Goal: Task Accomplishment & Management: Manage account settings

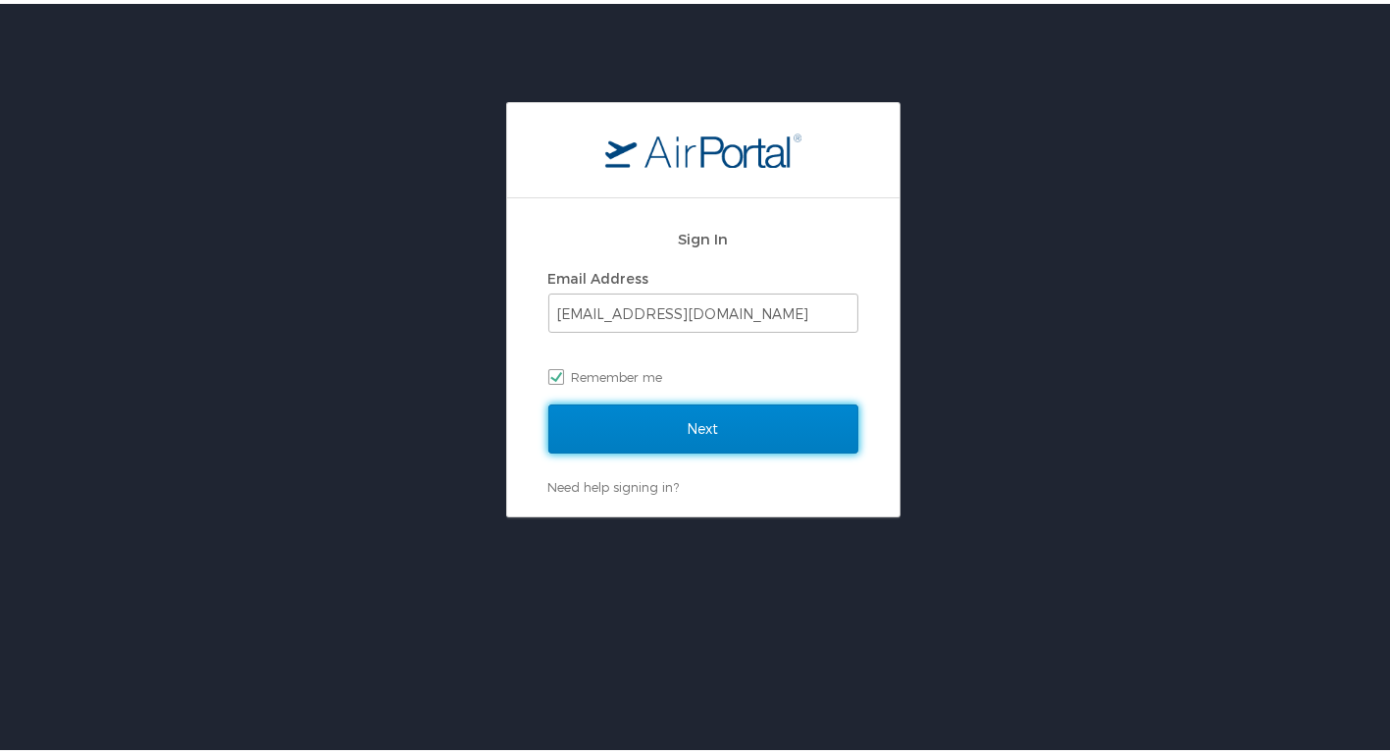
click at [726, 441] on input "Next" at bounding box center [703, 424] width 310 height 49
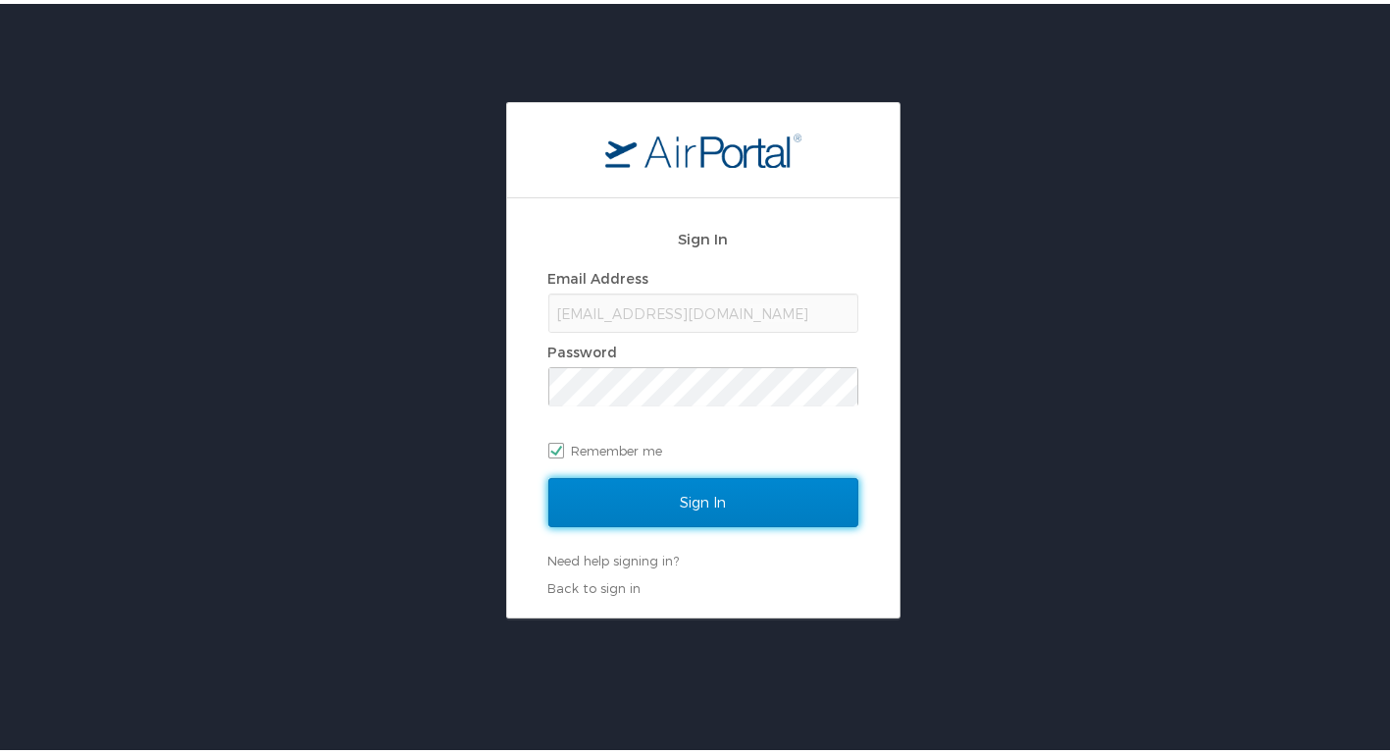
click at [665, 494] on input "Sign In" at bounding box center [703, 498] width 310 height 49
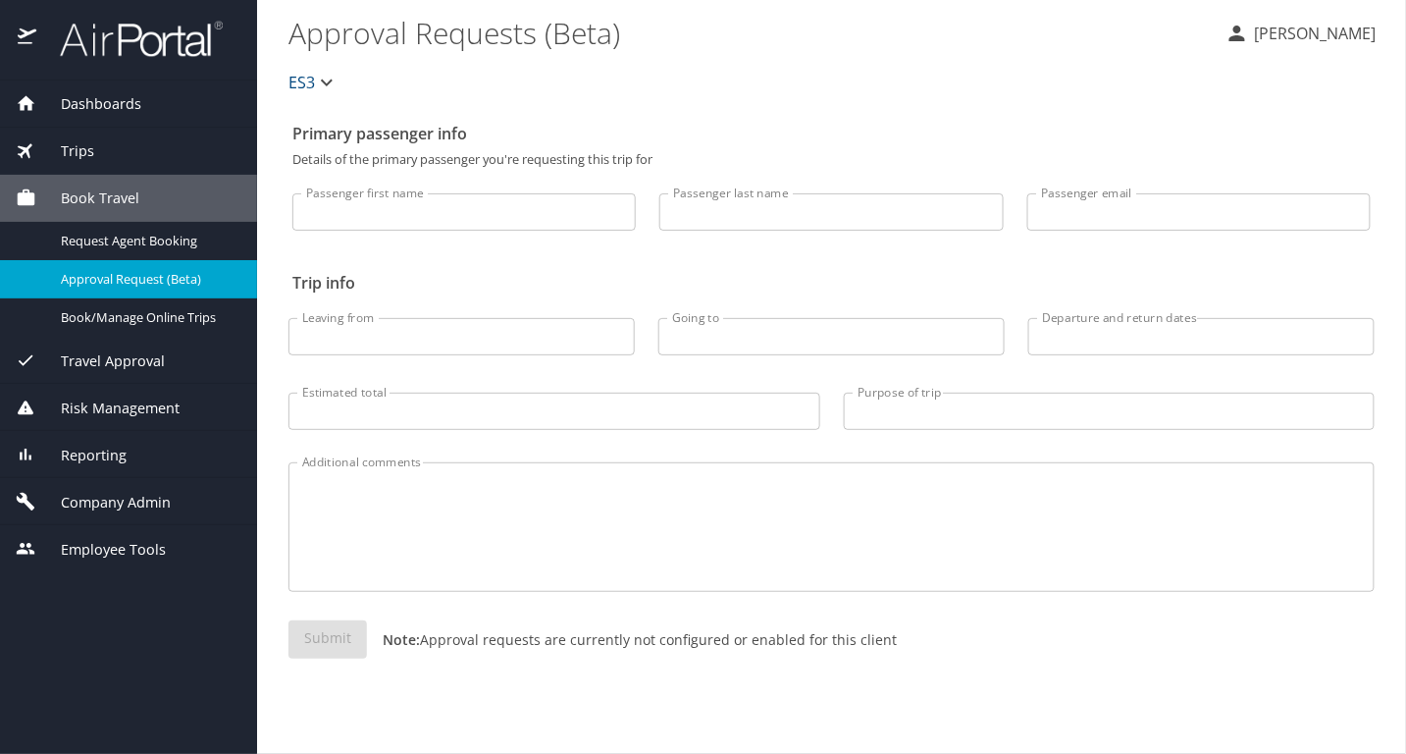
click at [132, 496] on span "Company Admin" at bounding box center [103, 503] width 134 height 22
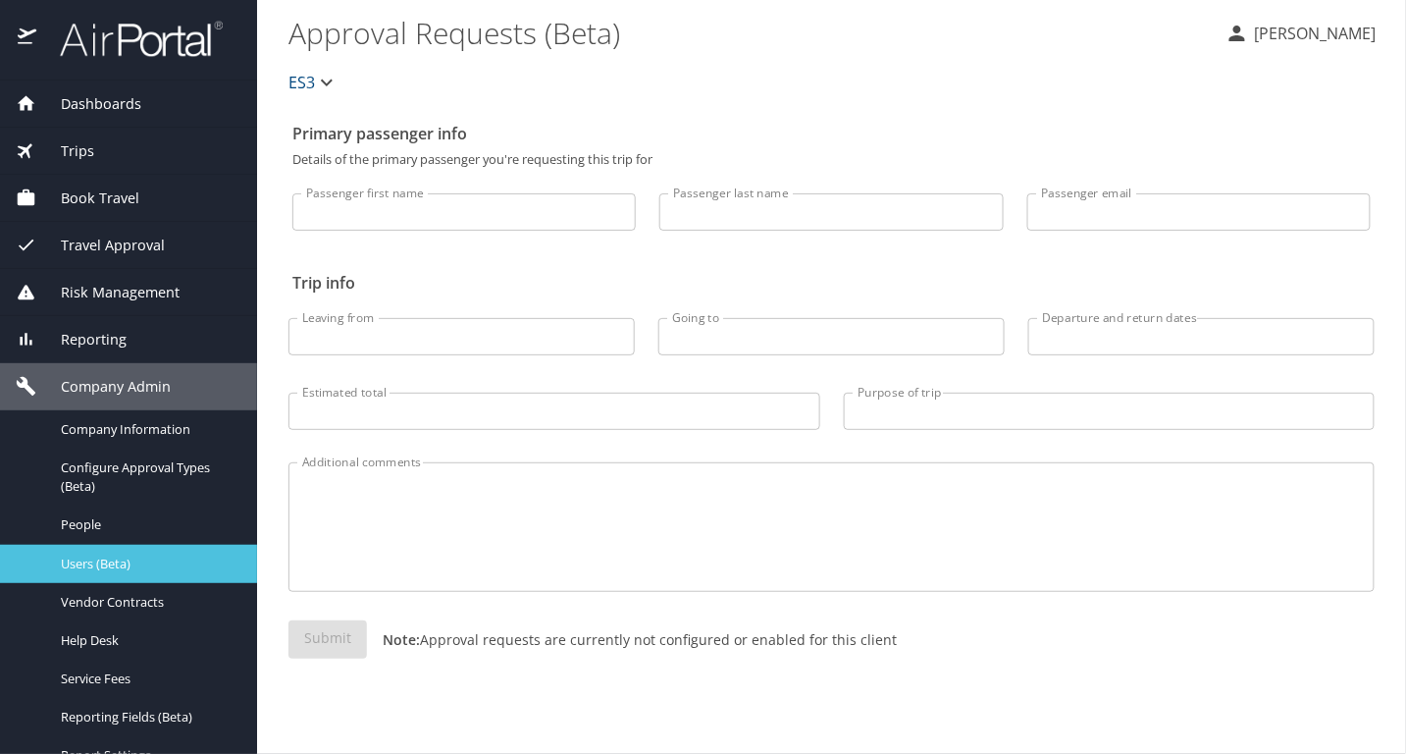
click at [134, 578] on link "Users (Beta)" at bounding box center [128, 564] width 257 height 38
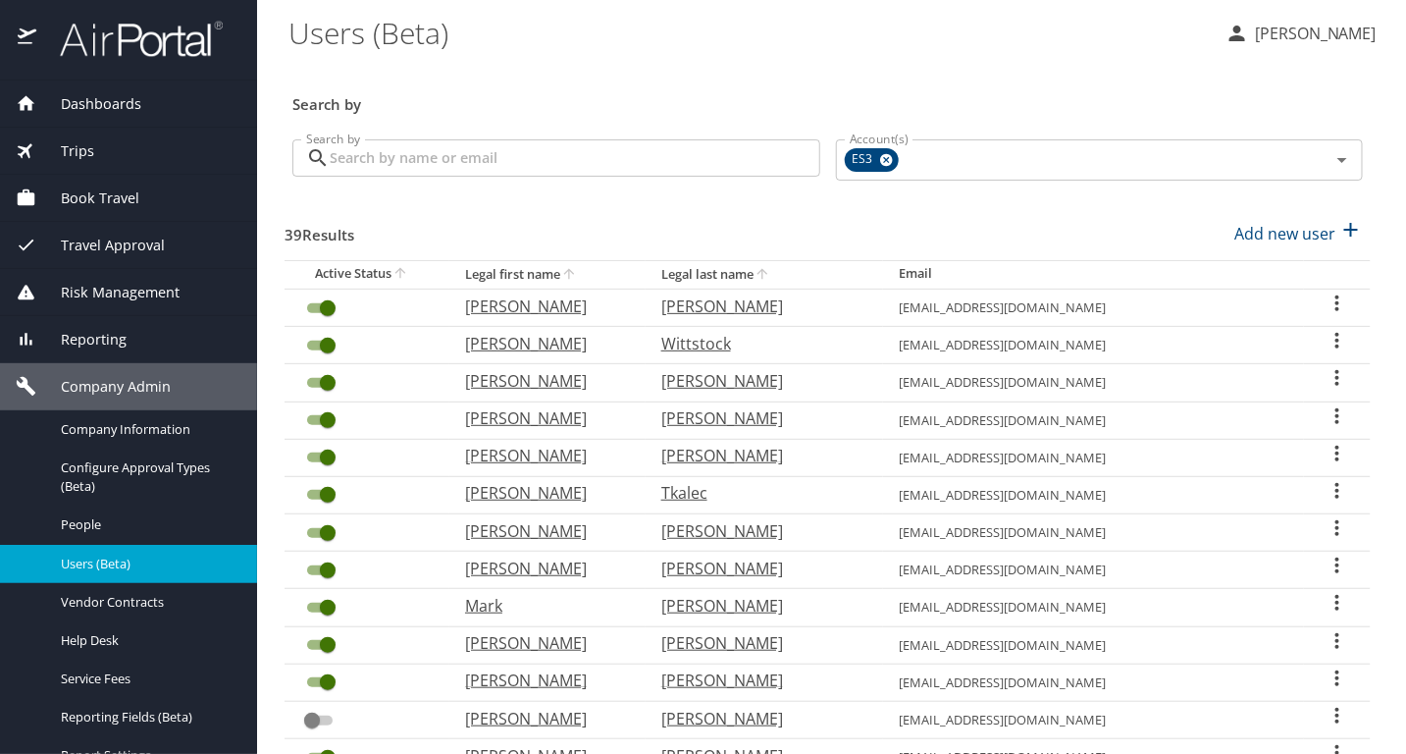
scroll to position [548, 0]
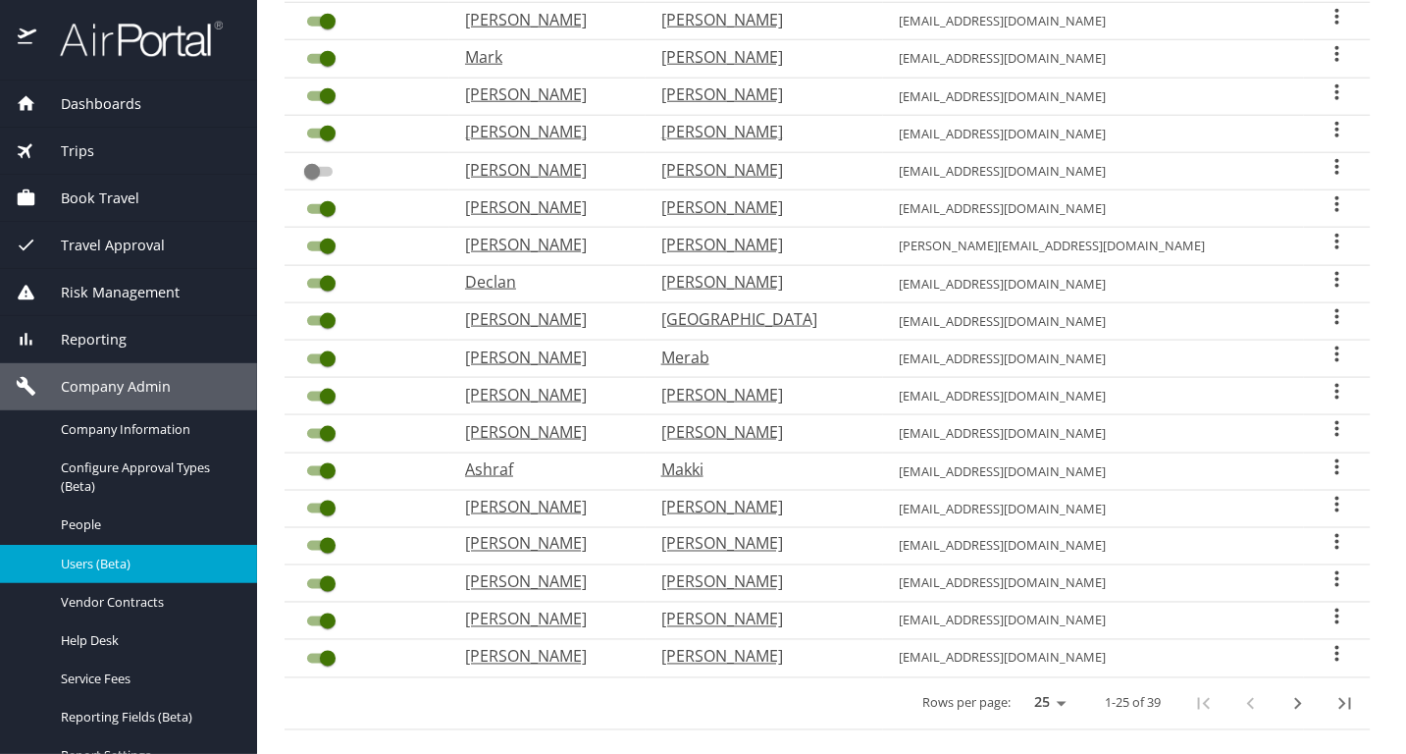
click at [1287, 692] on icon "next page" at bounding box center [1298, 704] width 24 height 24
checkbox input "true"
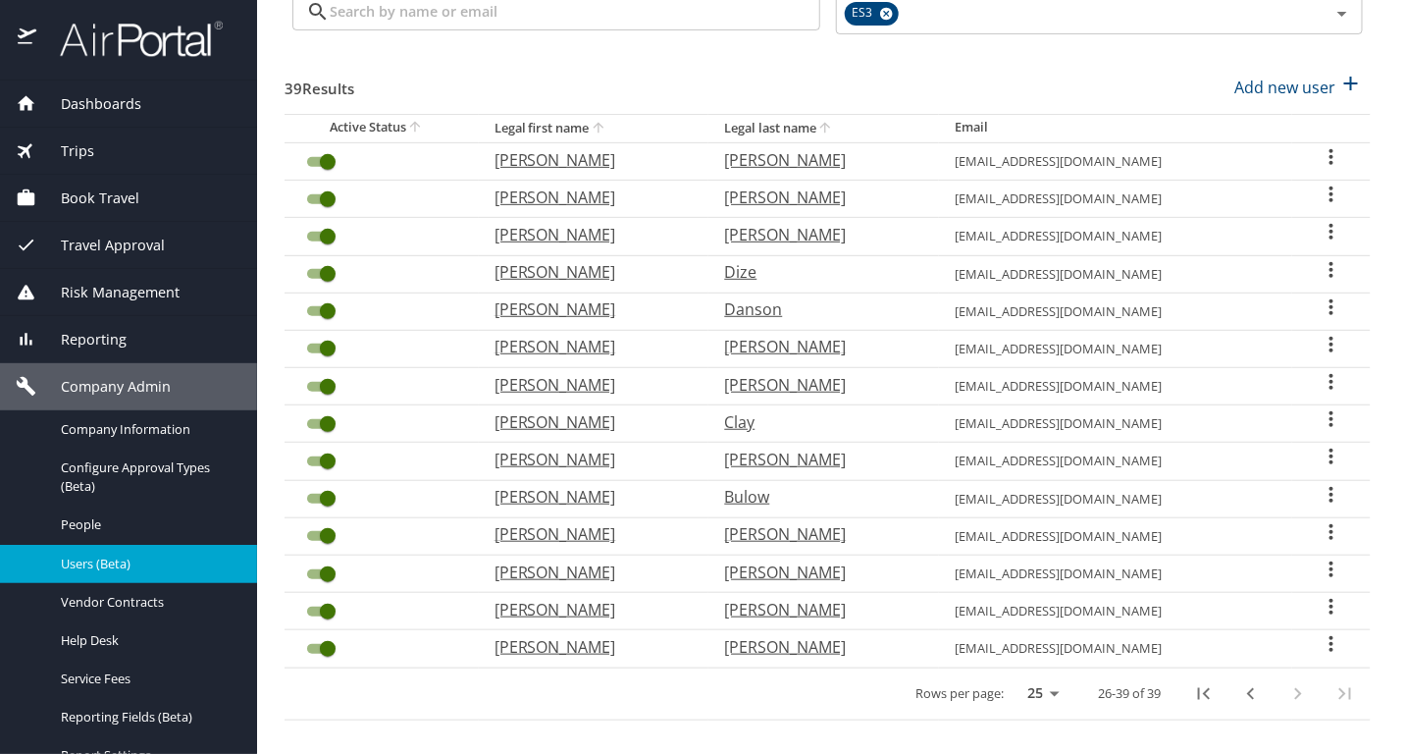
click at [1308, 407] on div "User Search Table" at bounding box center [1331, 421] width 47 height 28
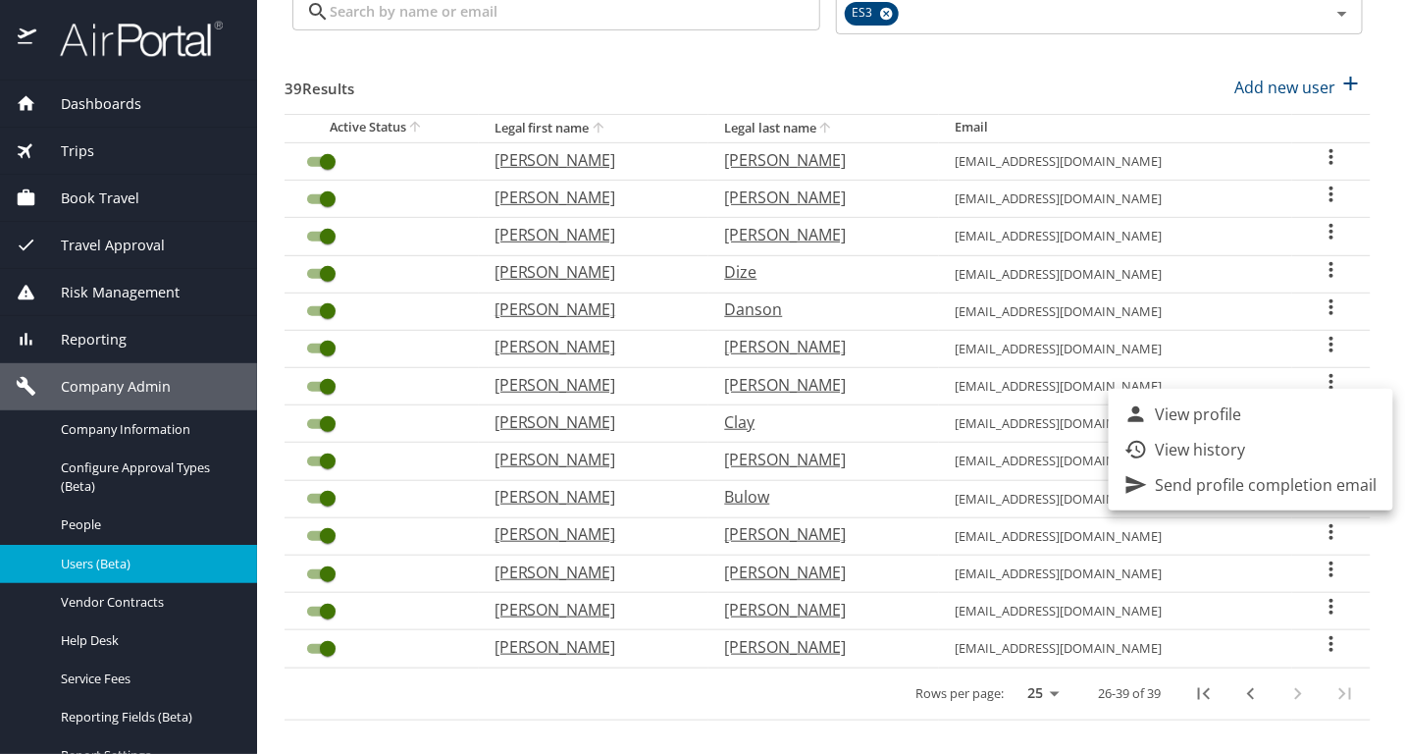
click at [1237, 416] on p "View profile" at bounding box center [1199, 414] width 86 height 24
select select "US"
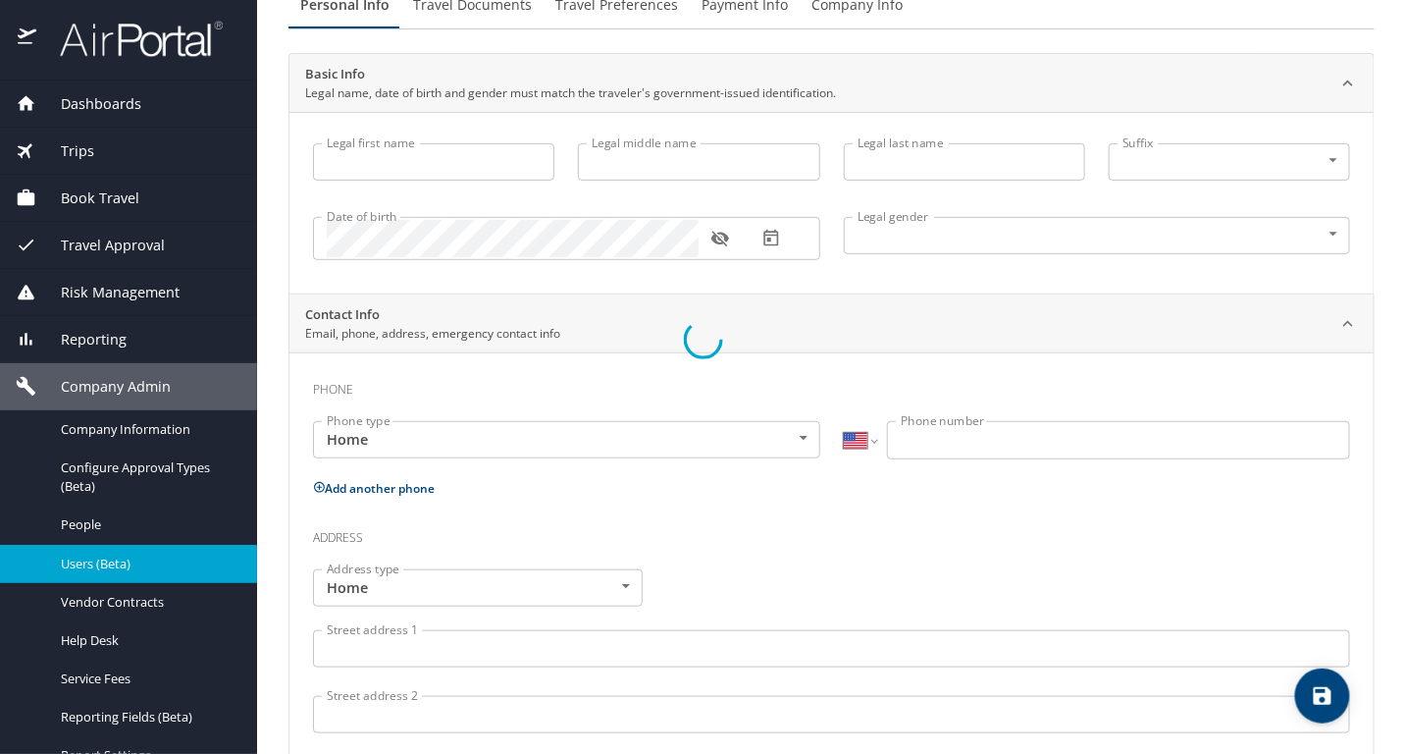
scroll to position [196, 0]
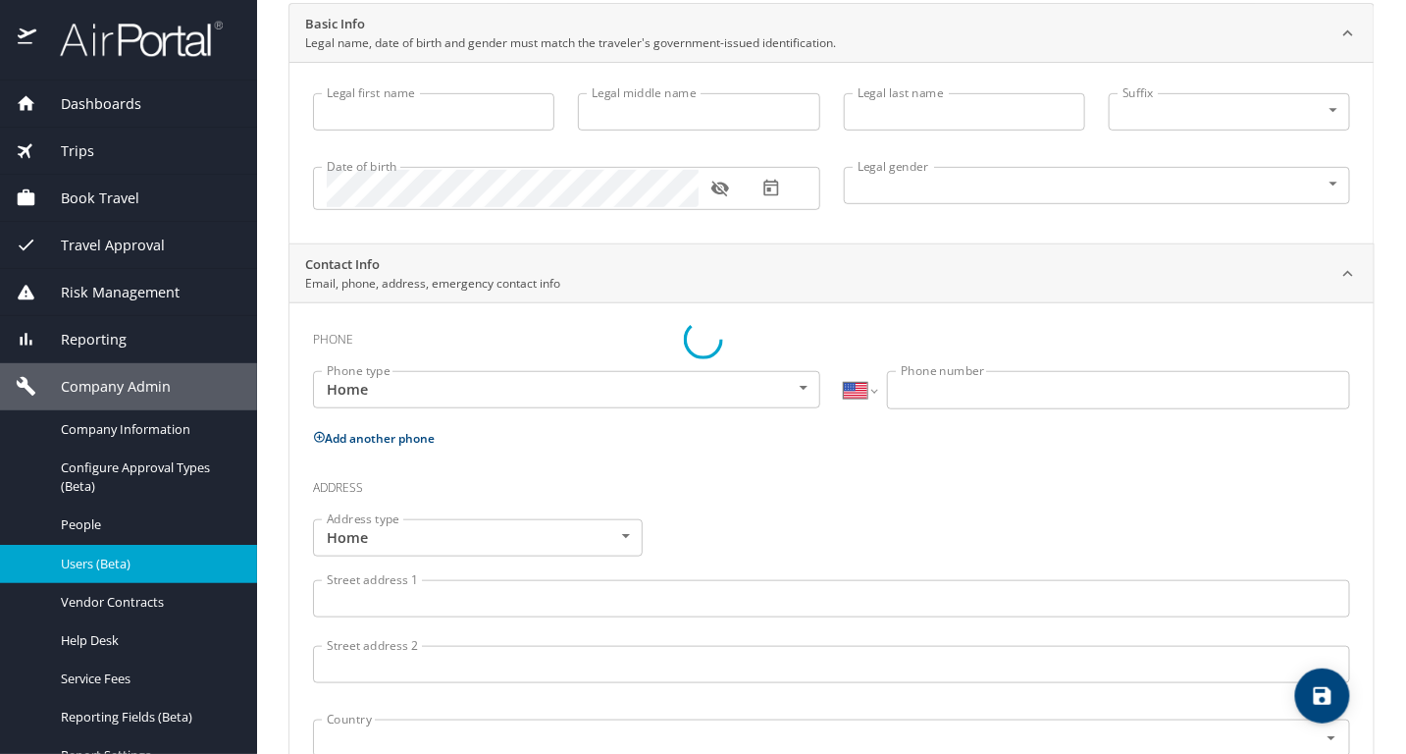
type input "[PERSON_NAME]"
type input "Earl"
type input "Clay"
type input "[DEMOGRAPHIC_DATA]"
select select "US"
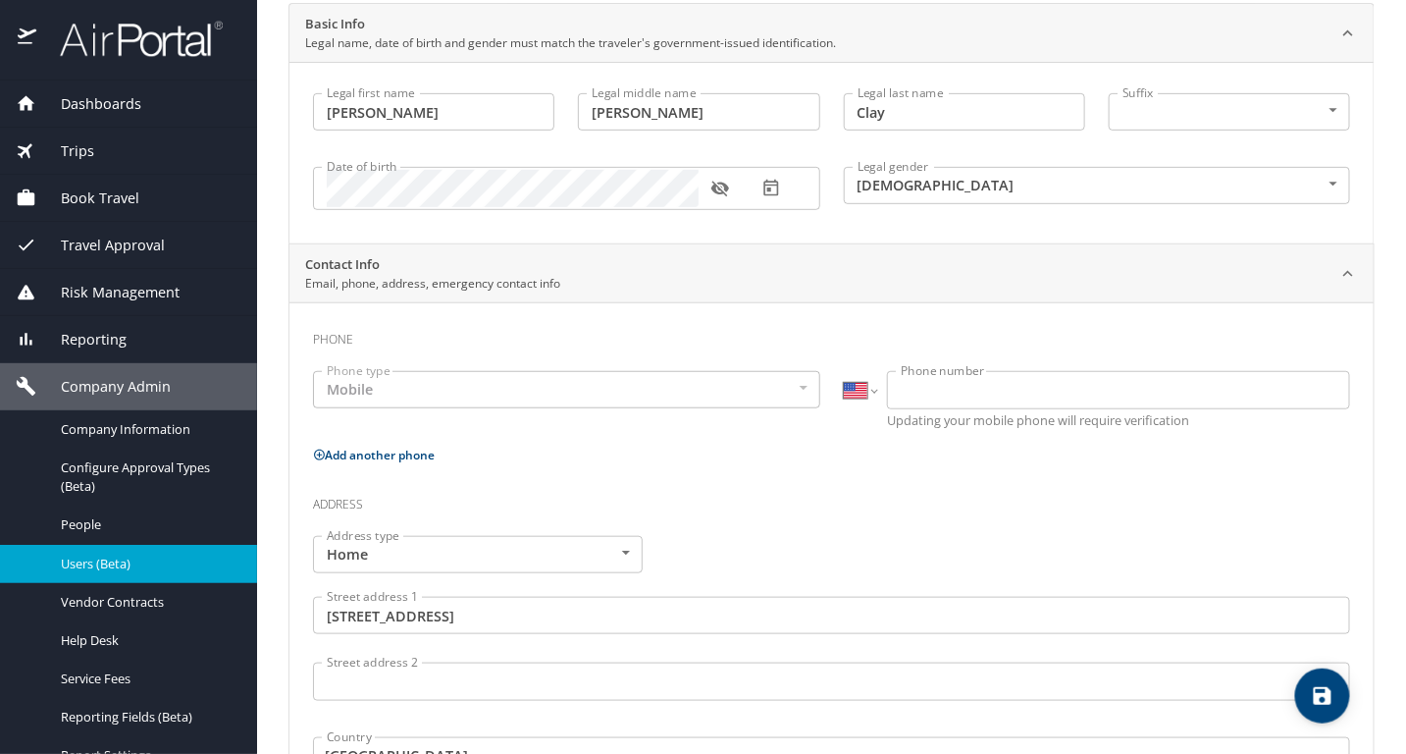
scroll to position [0, 0]
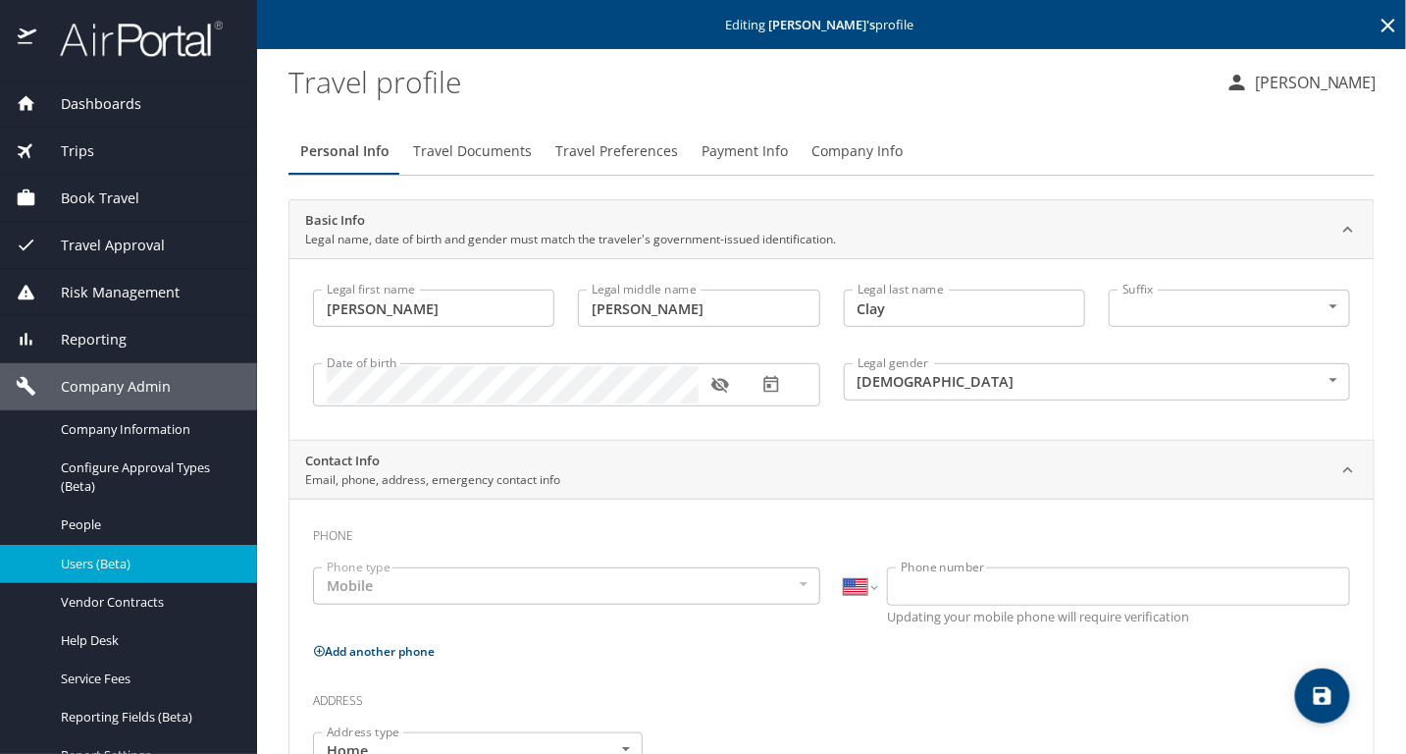
click at [821, 152] on span "Company Info" at bounding box center [856, 151] width 91 height 25
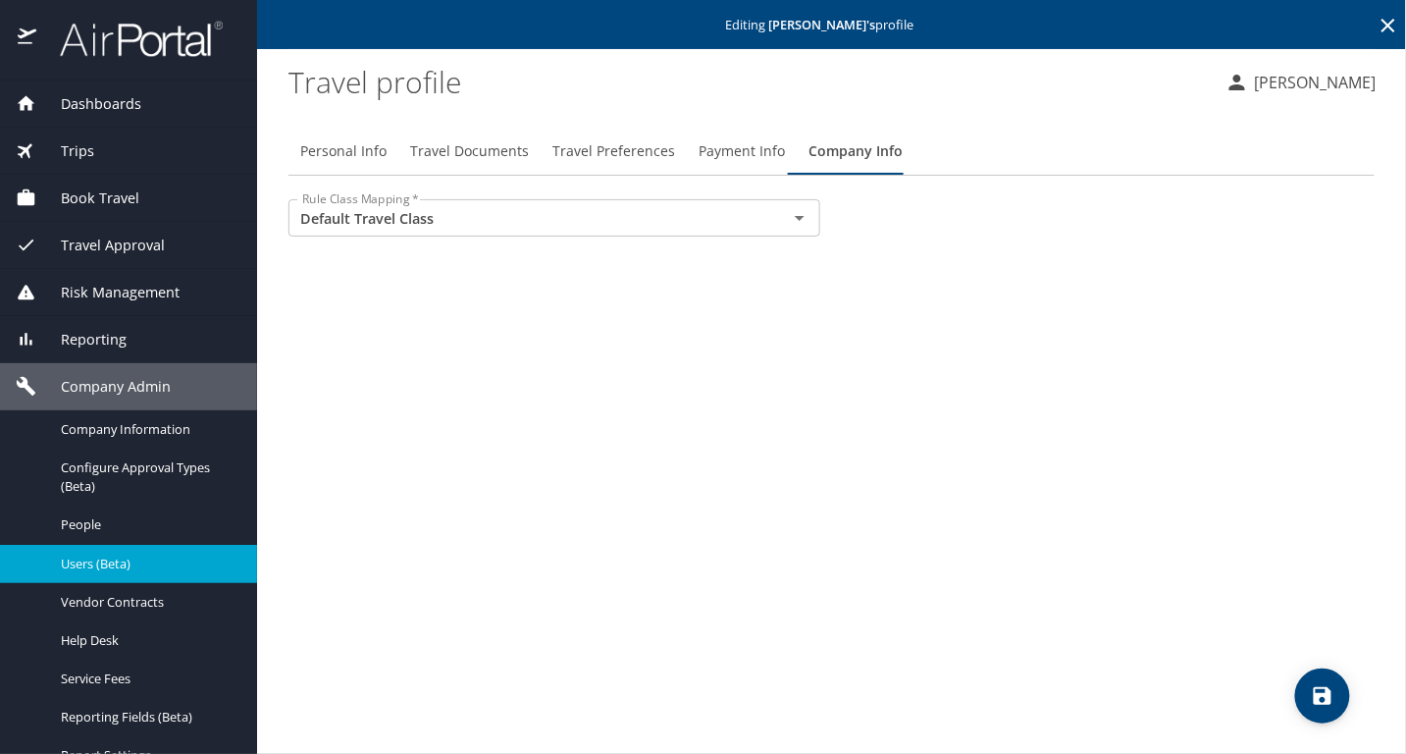
click at [752, 158] on span "Payment Info" at bounding box center [742, 151] width 86 height 25
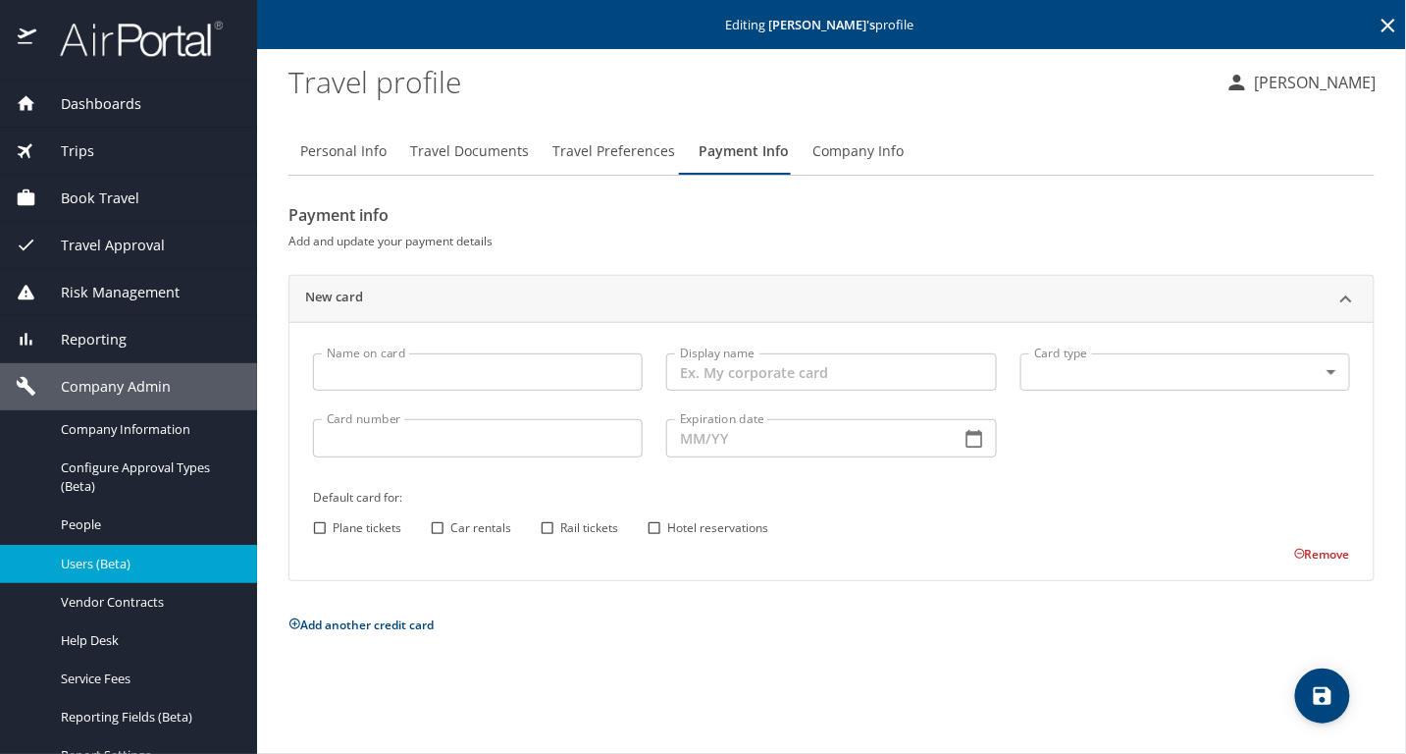
click at [572, 162] on span "Travel Preferences" at bounding box center [613, 151] width 123 height 25
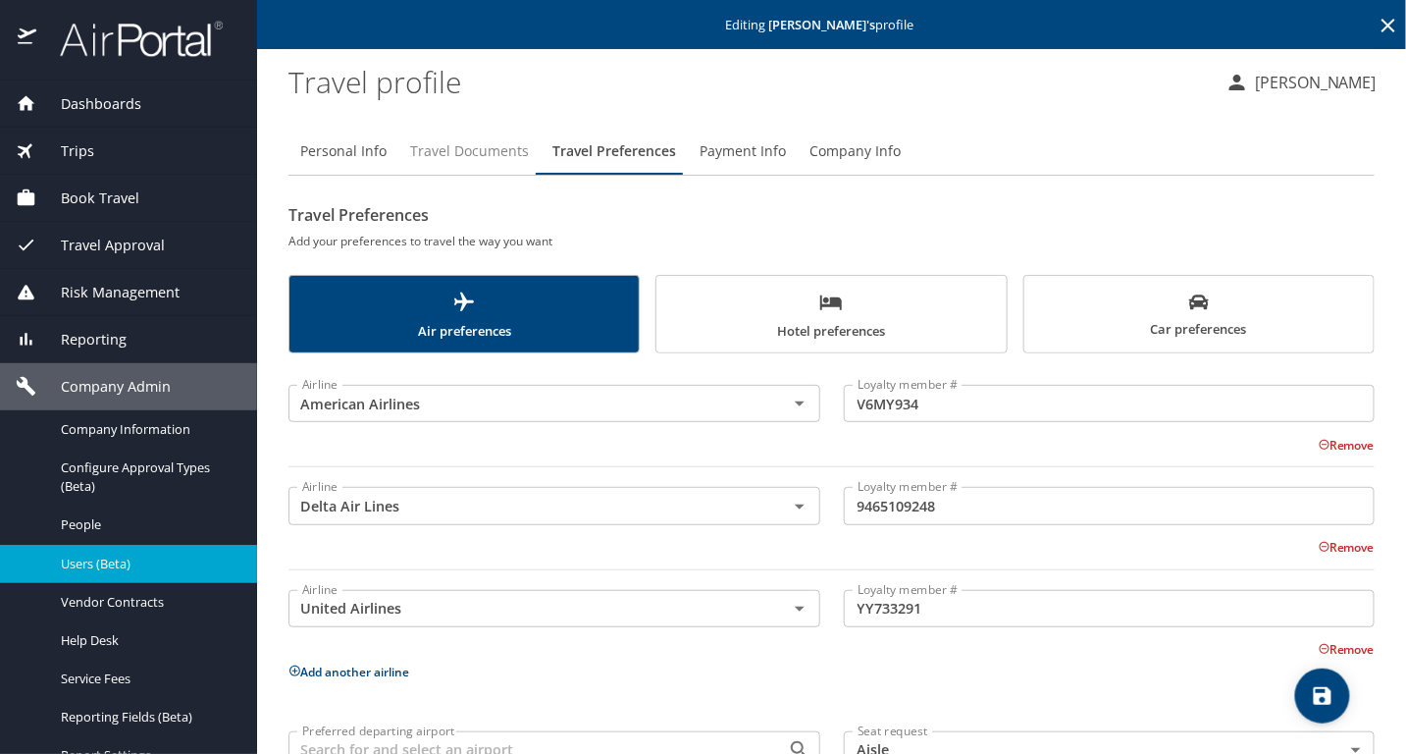
click at [508, 155] on span "Travel Documents" at bounding box center [469, 151] width 119 height 25
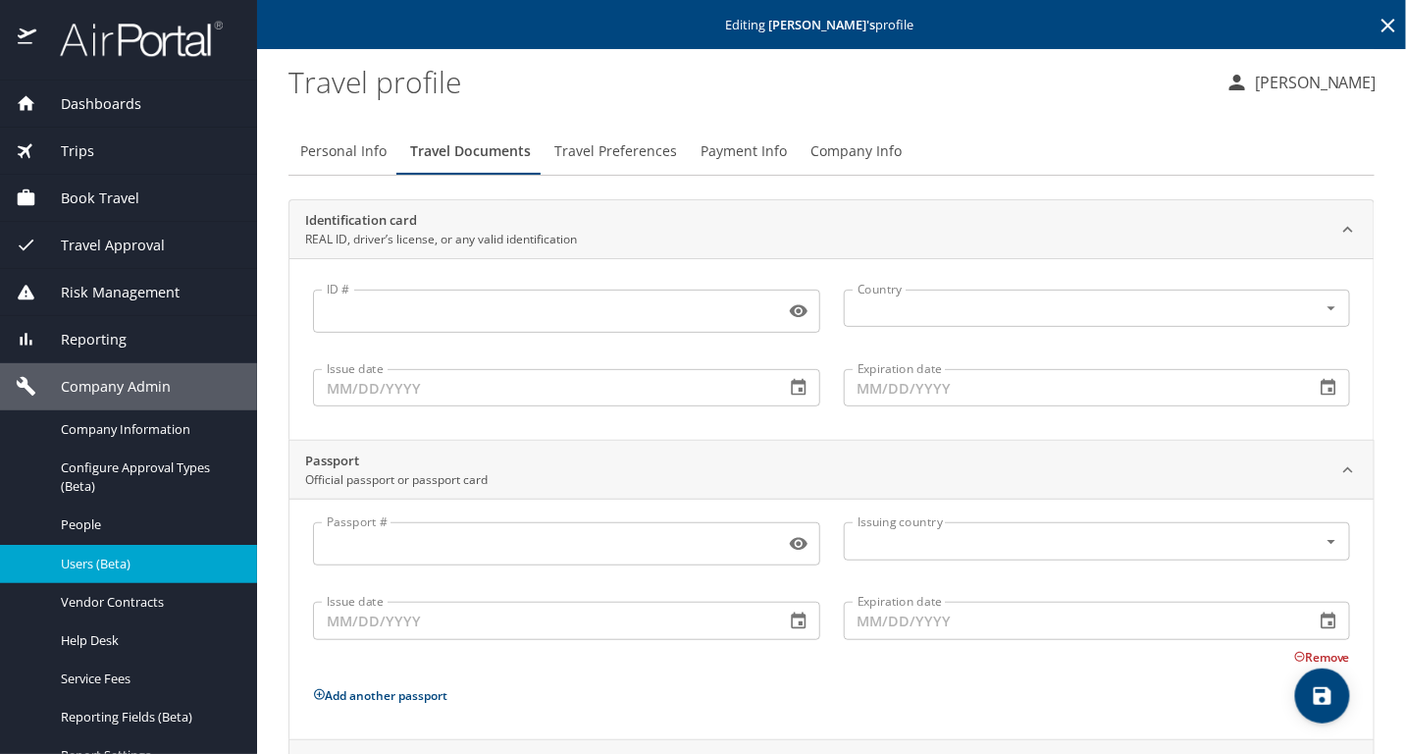
scroll to position [189, 0]
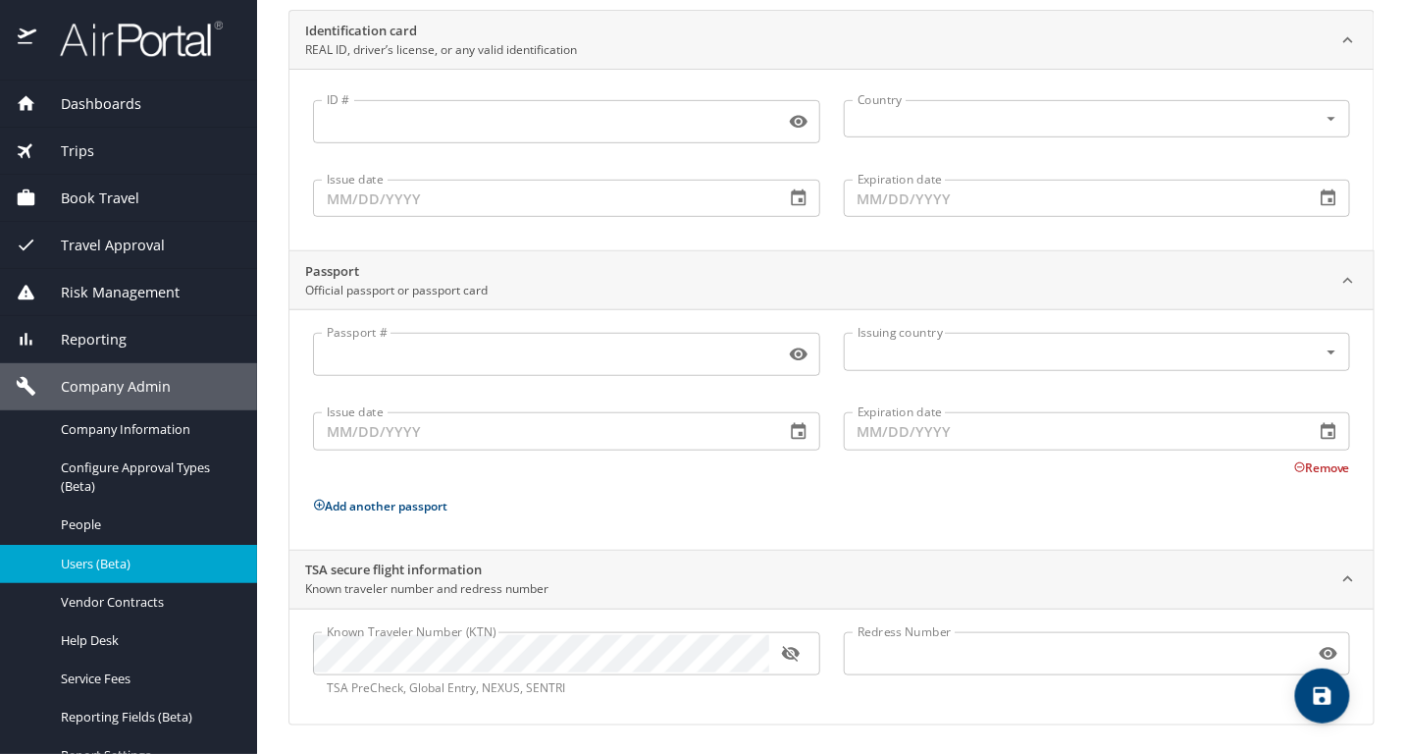
click at [784, 656] on icon "button" at bounding box center [791, 654] width 20 height 20
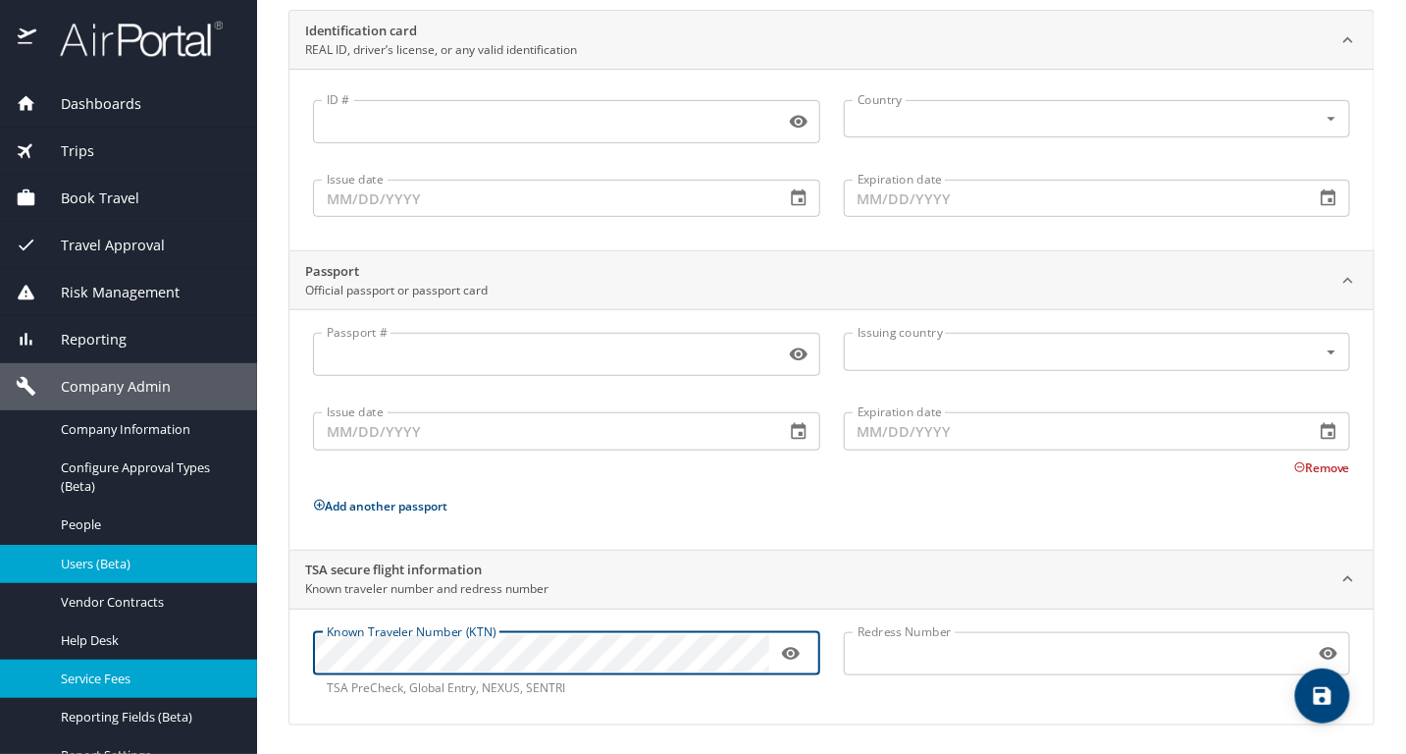
click at [225, 663] on div "Dashboards AirPortal 360™ Manager My Travel Dashboard Trips Airtinerary® Lookup…" at bounding box center [703, 377] width 1406 height 754
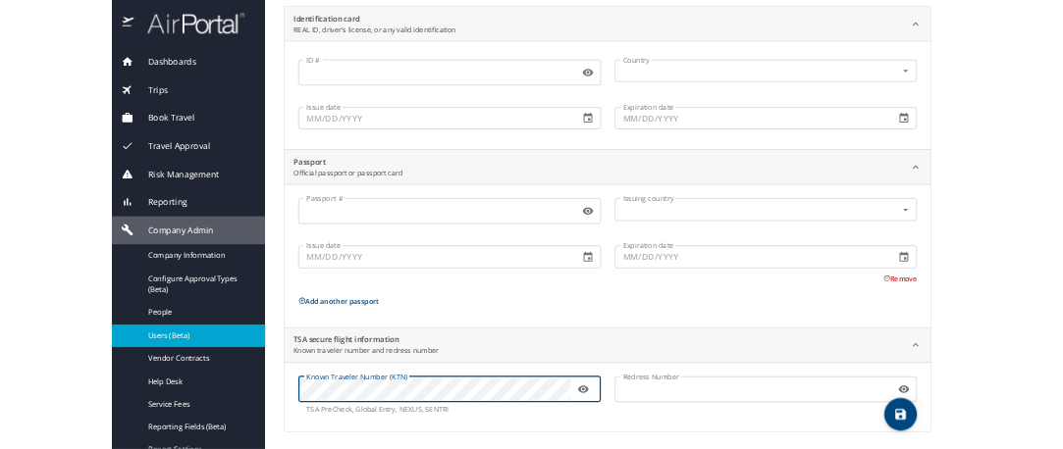
scroll to position [0, 0]
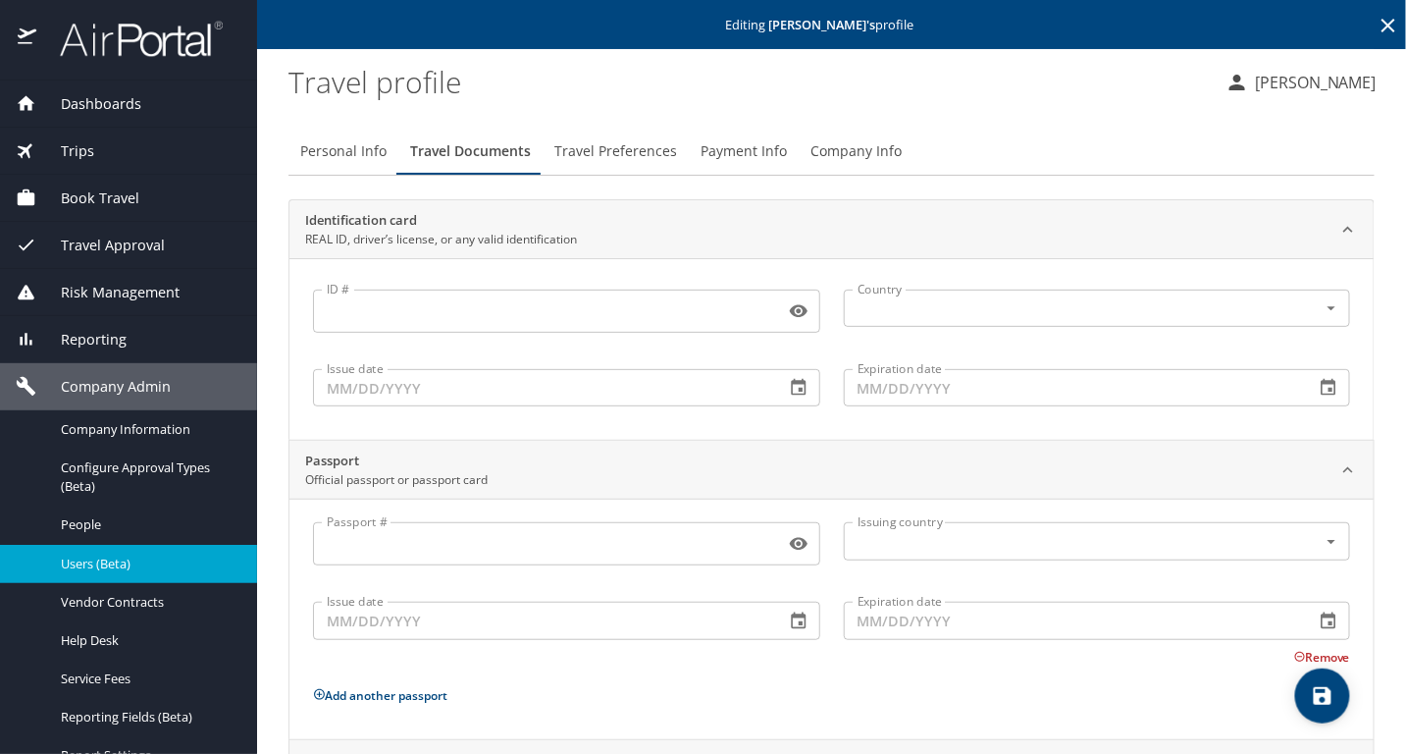
click at [361, 149] on span "Personal Info" at bounding box center [343, 151] width 86 height 25
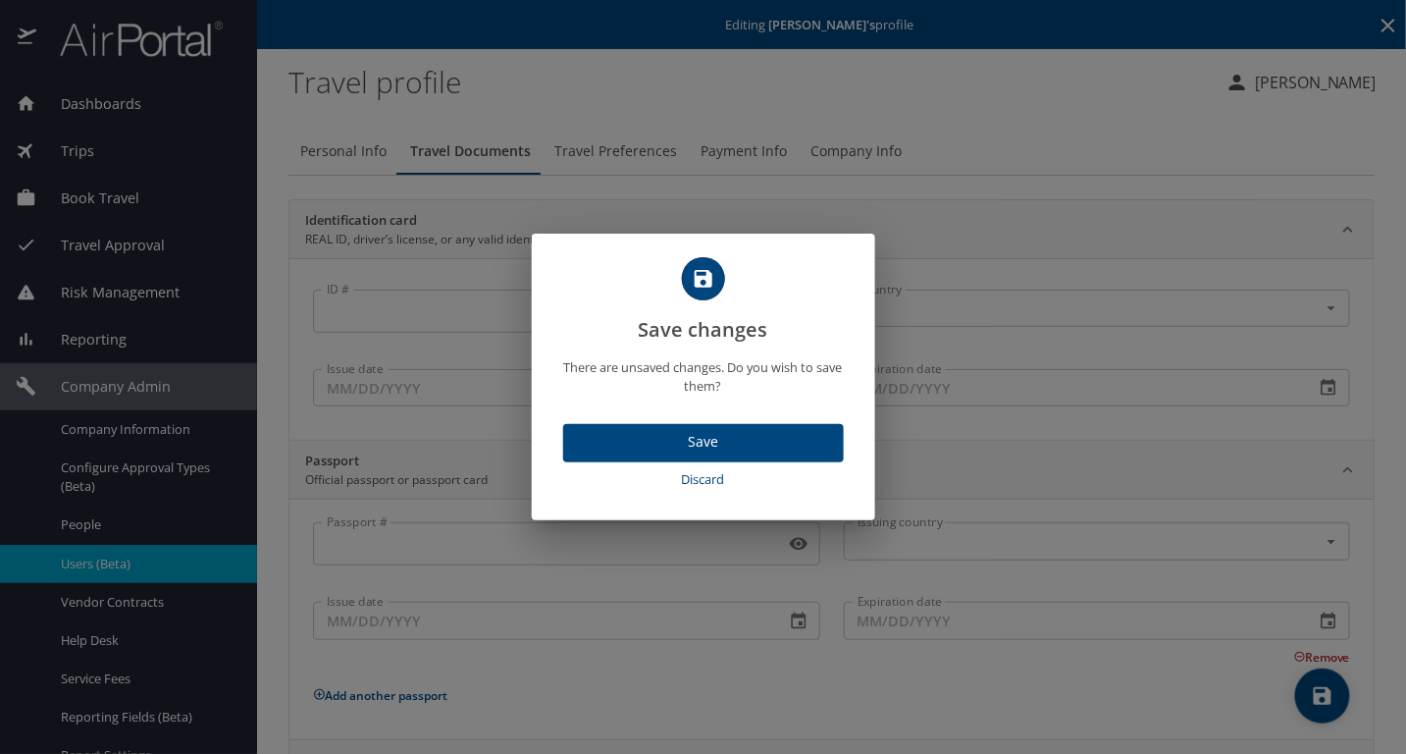
click at [726, 485] on span "Discard" at bounding box center [703, 479] width 265 height 23
select select "US"
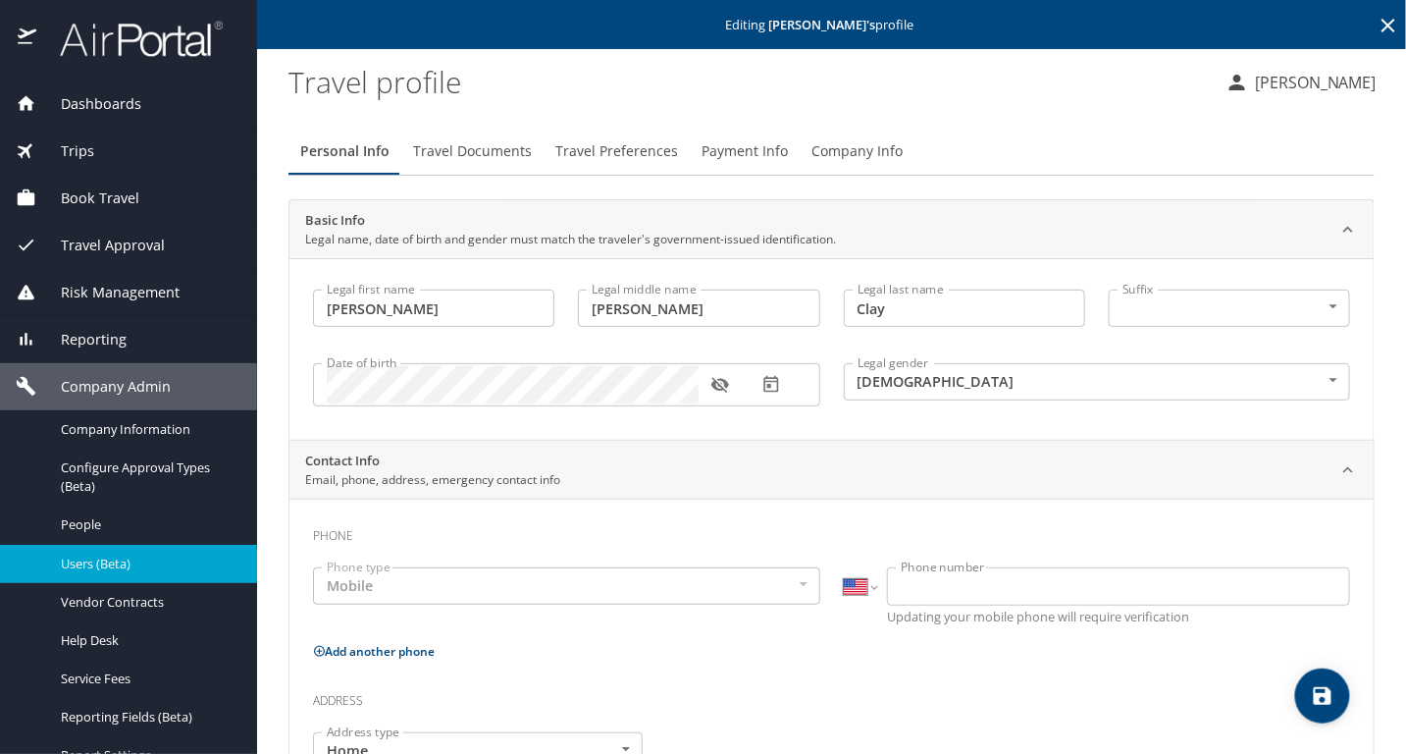
click at [727, 389] on icon "button" at bounding box center [720, 385] width 20 height 20
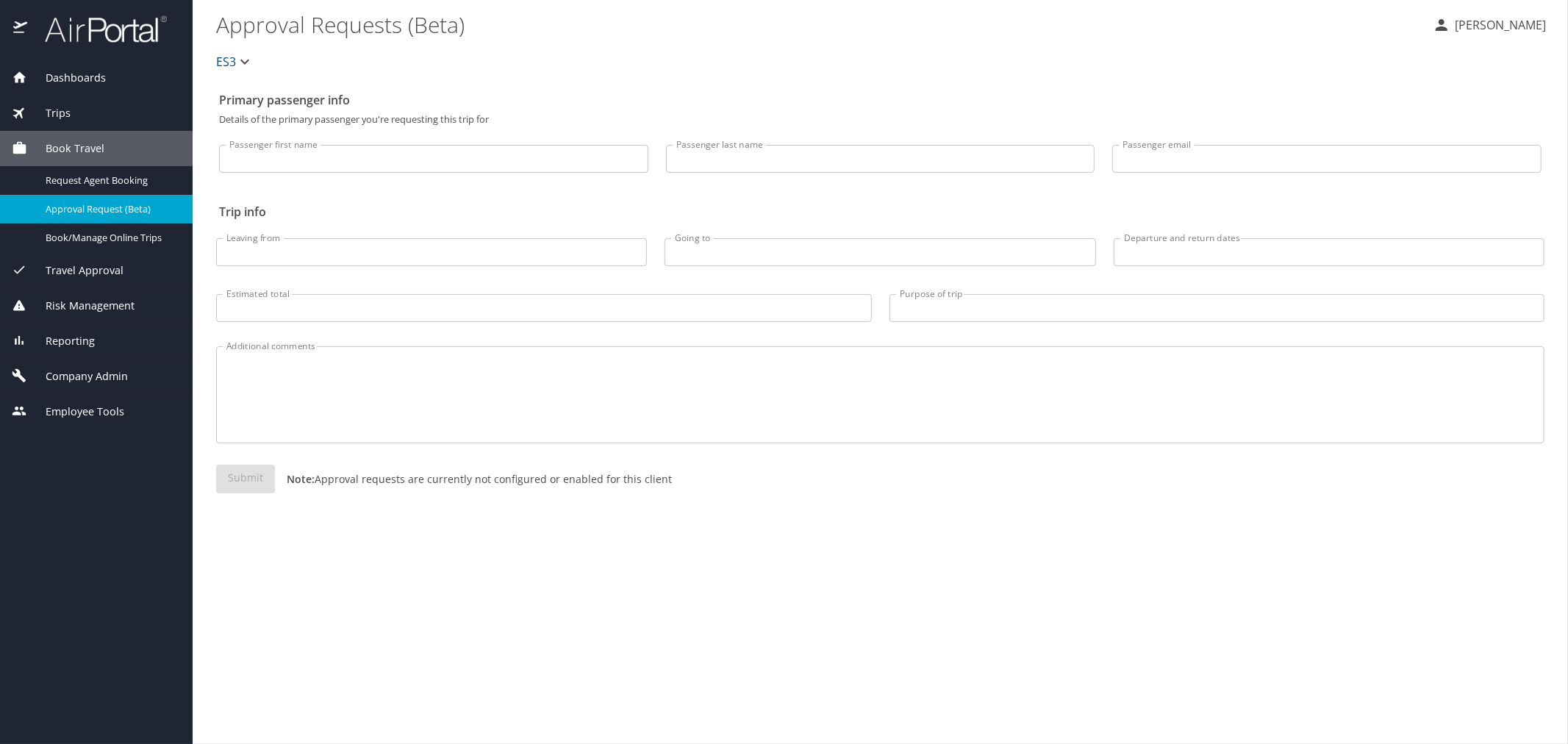
click at [93, 370] on span "Company Admin" at bounding box center [77, 377] width 100 height 16
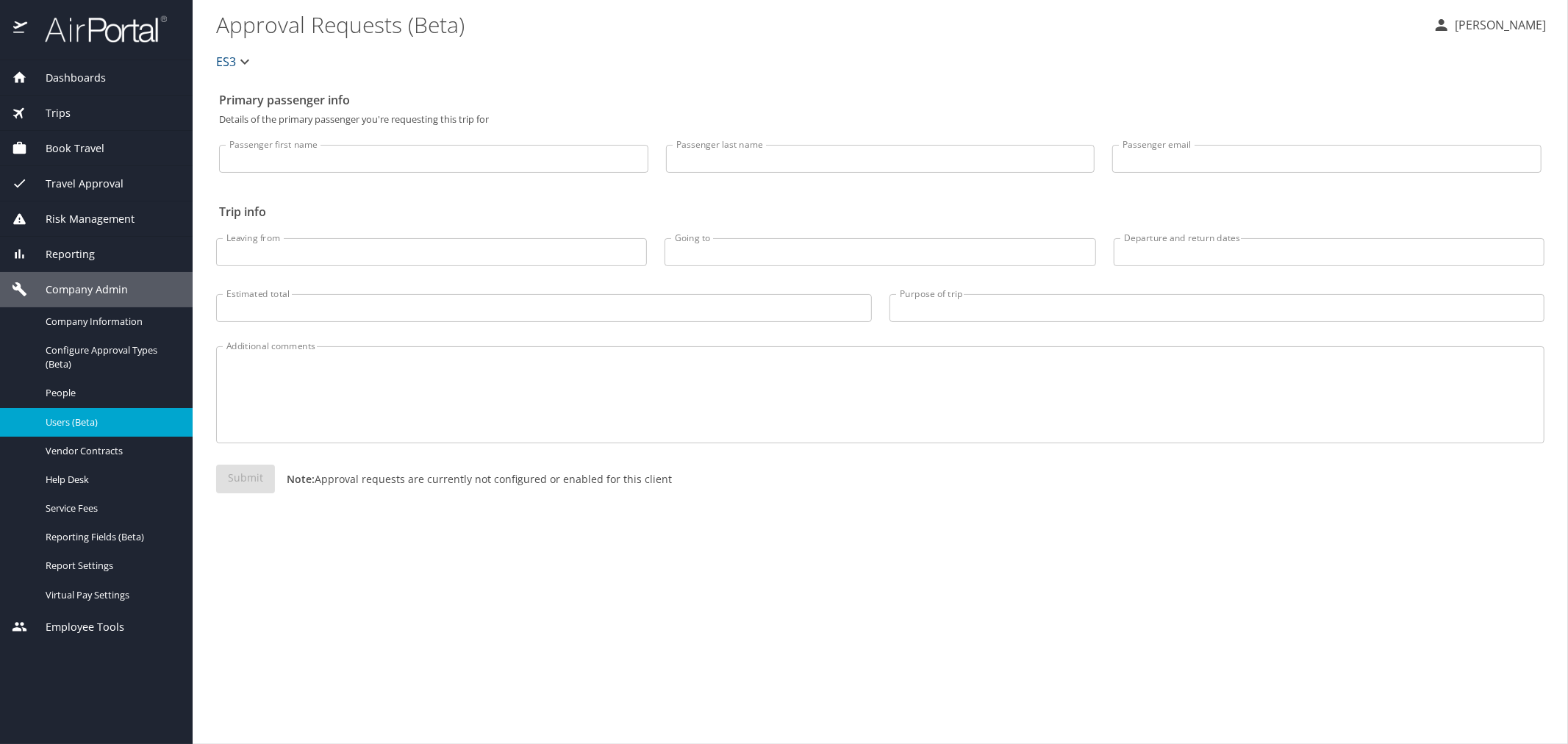
click at [109, 432] on link "Users (Beta)" at bounding box center [96, 423] width 193 height 28
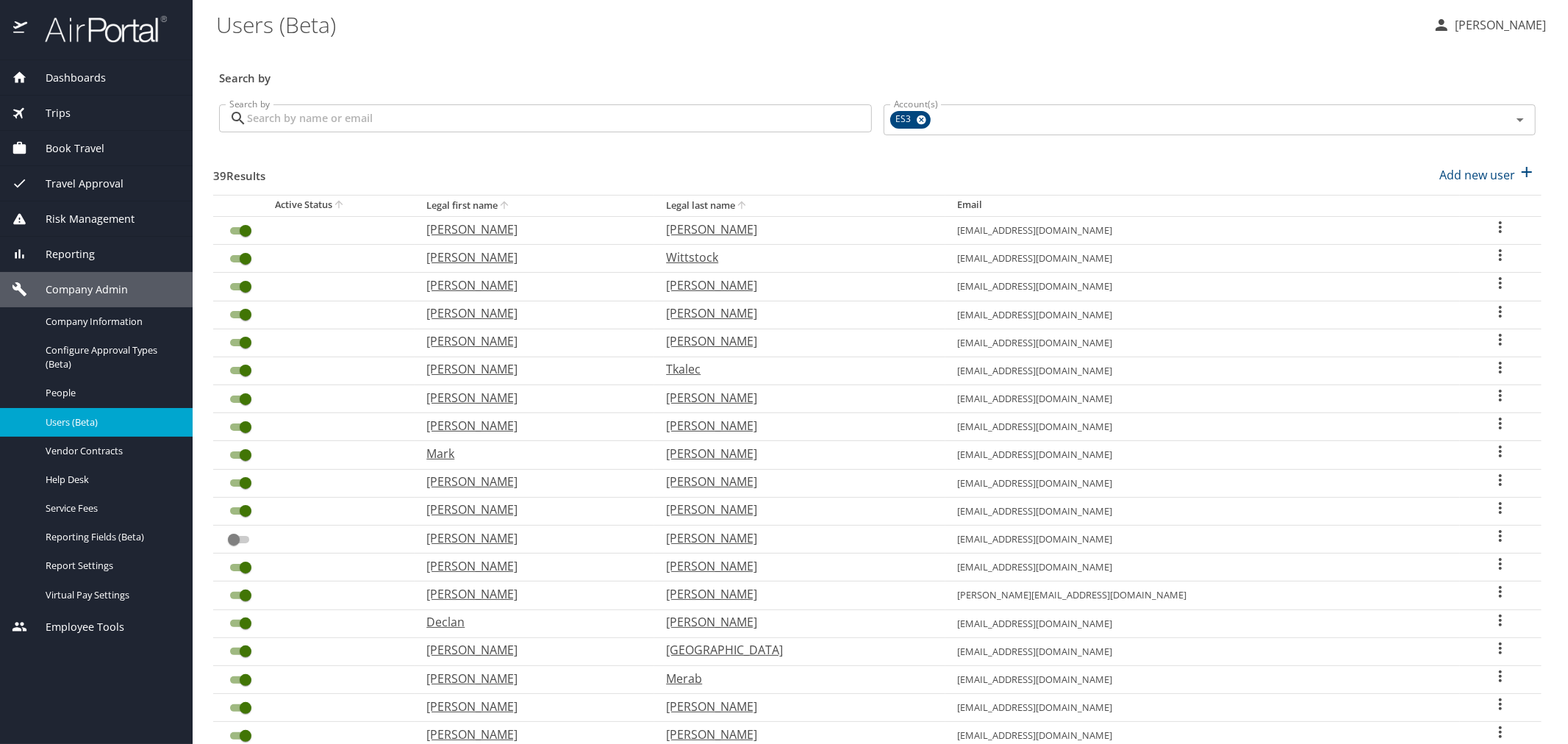
scroll to position [244, 0]
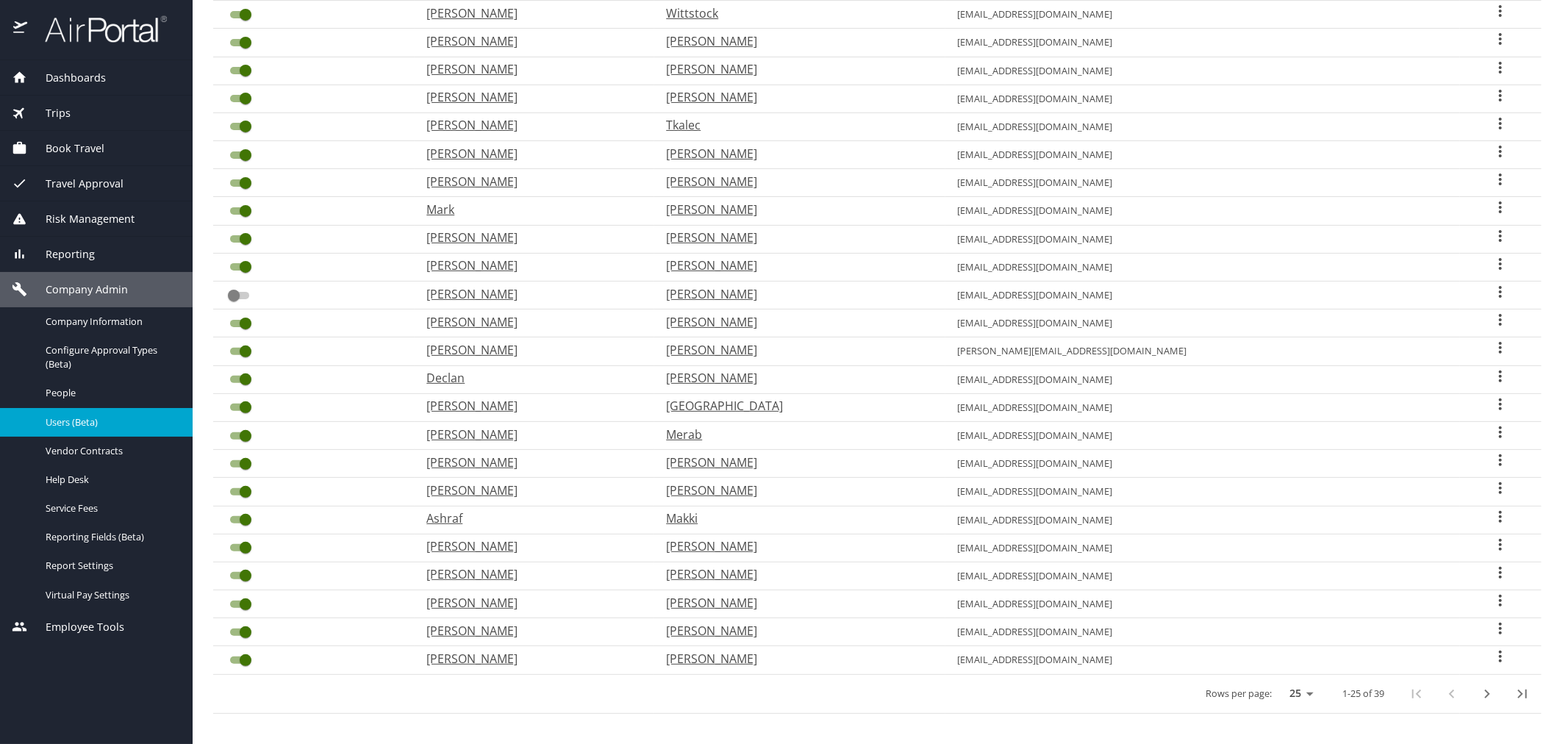
click at [1492, 513] on icon "User Search Table" at bounding box center [1501, 517] width 18 height 18
click at [1426, 516] on p "View profile" at bounding box center [1413, 513] width 64 height 18
select select "US"
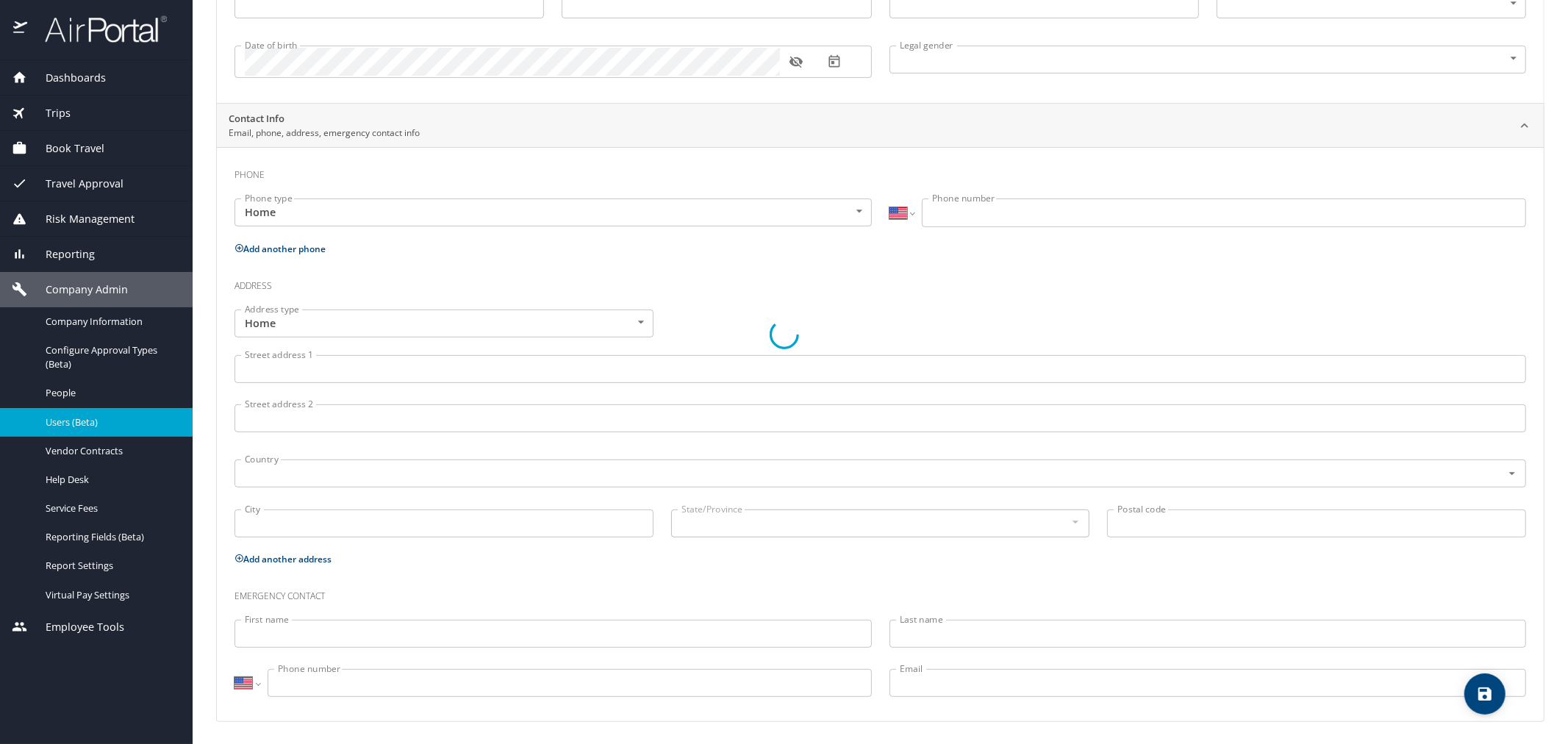
type input "Ashraf"
type input "[PERSON_NAME]"
type input "Makki"
type input "[DEMOGRAPHIC_DATA]"
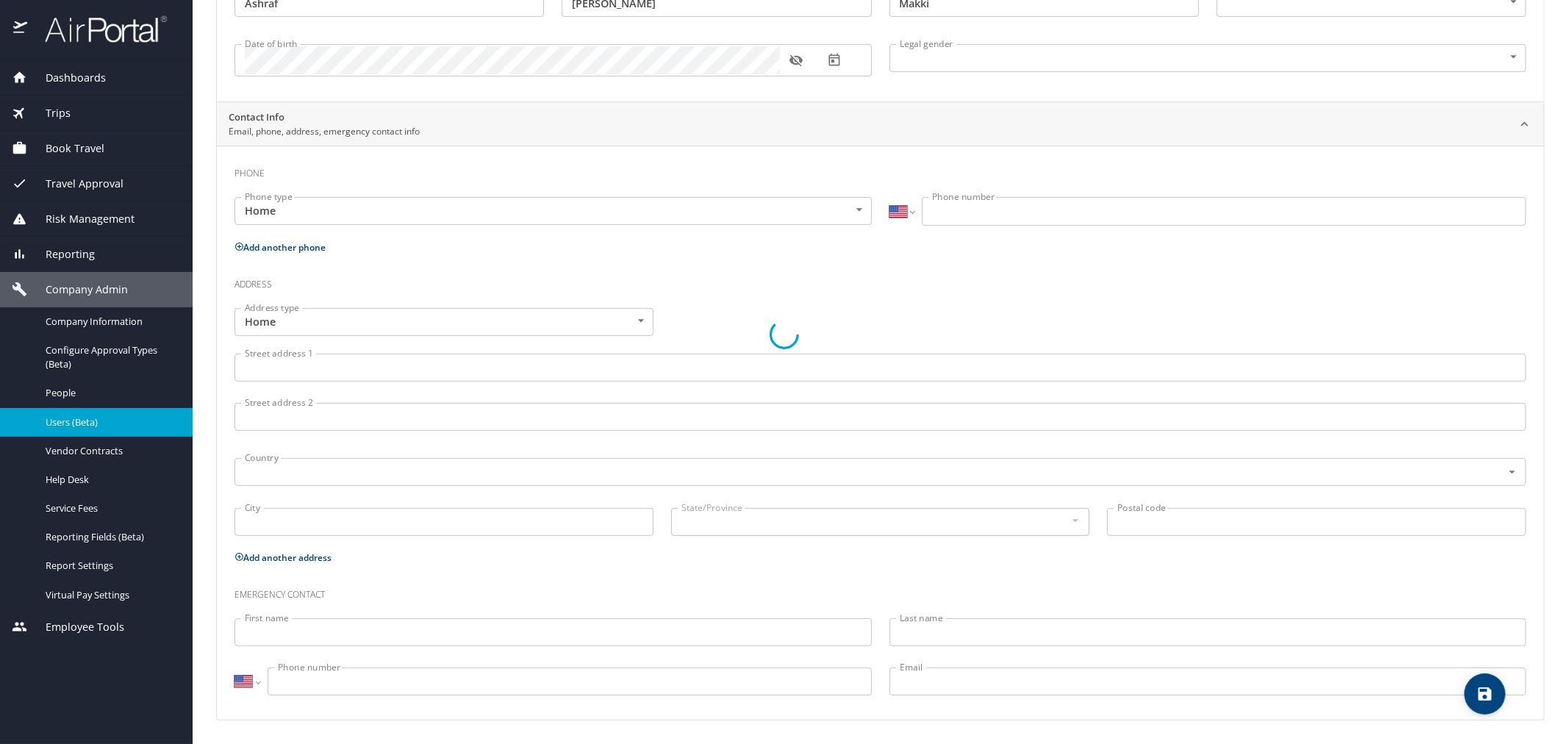
select select "US"
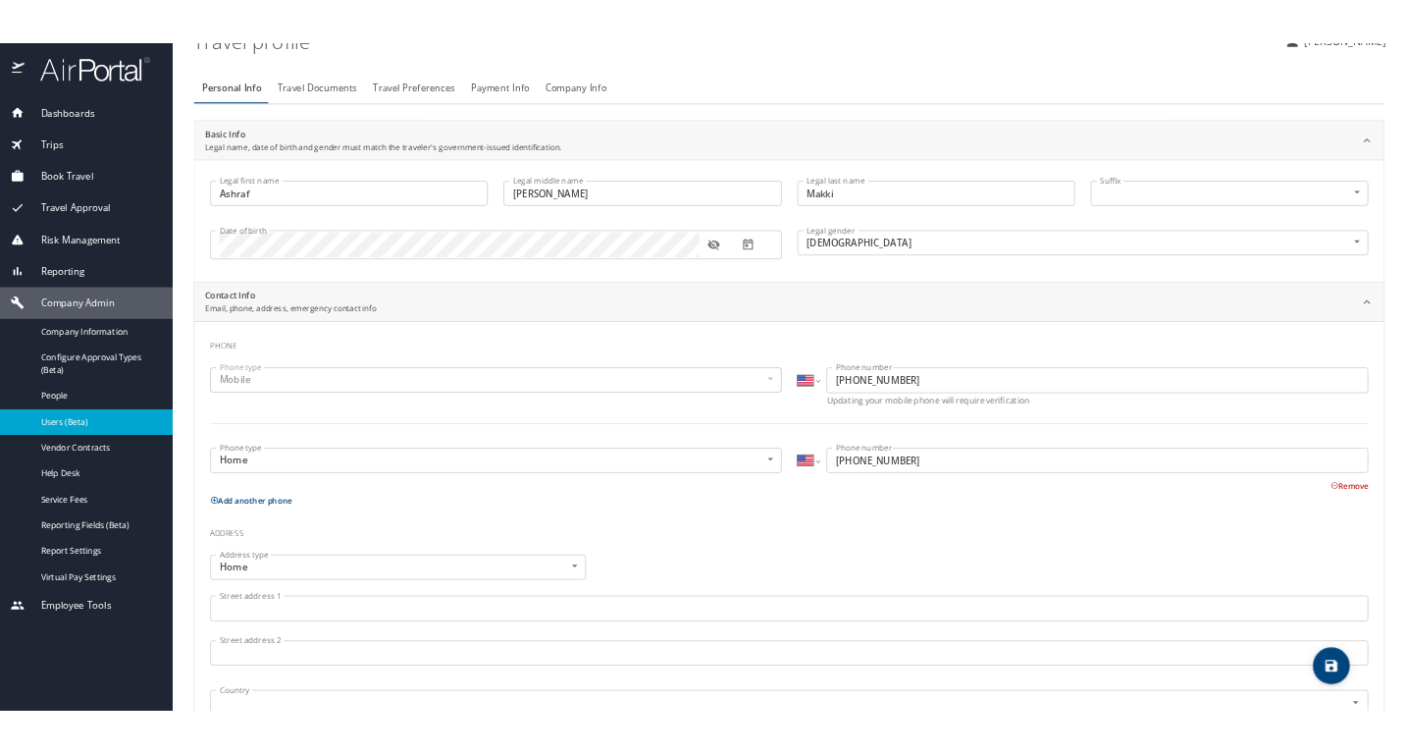
scroll to position [0, 0]
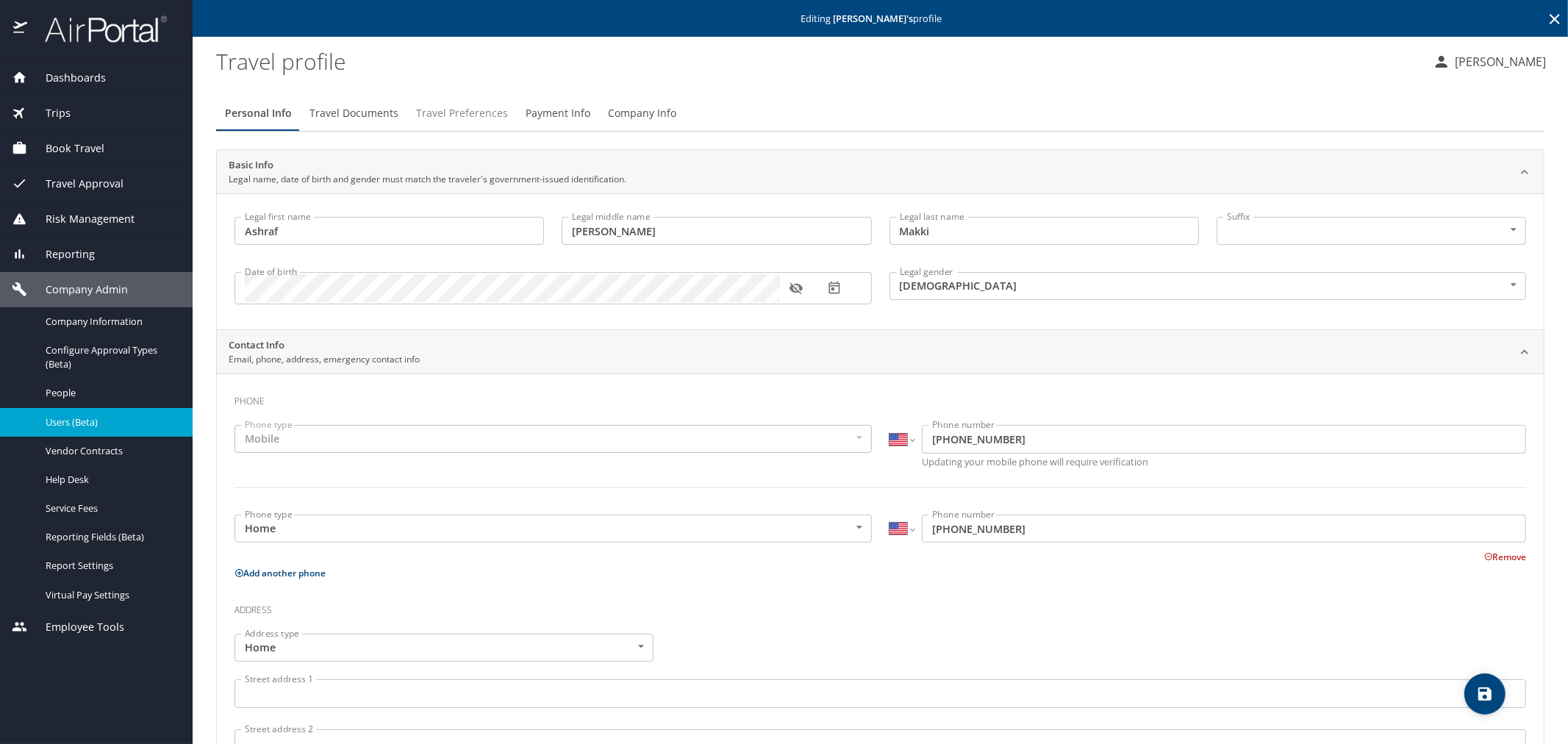
click at [452, 120] on span "Travel Preferences" at bounding box center [461, 113] width 92 height 19
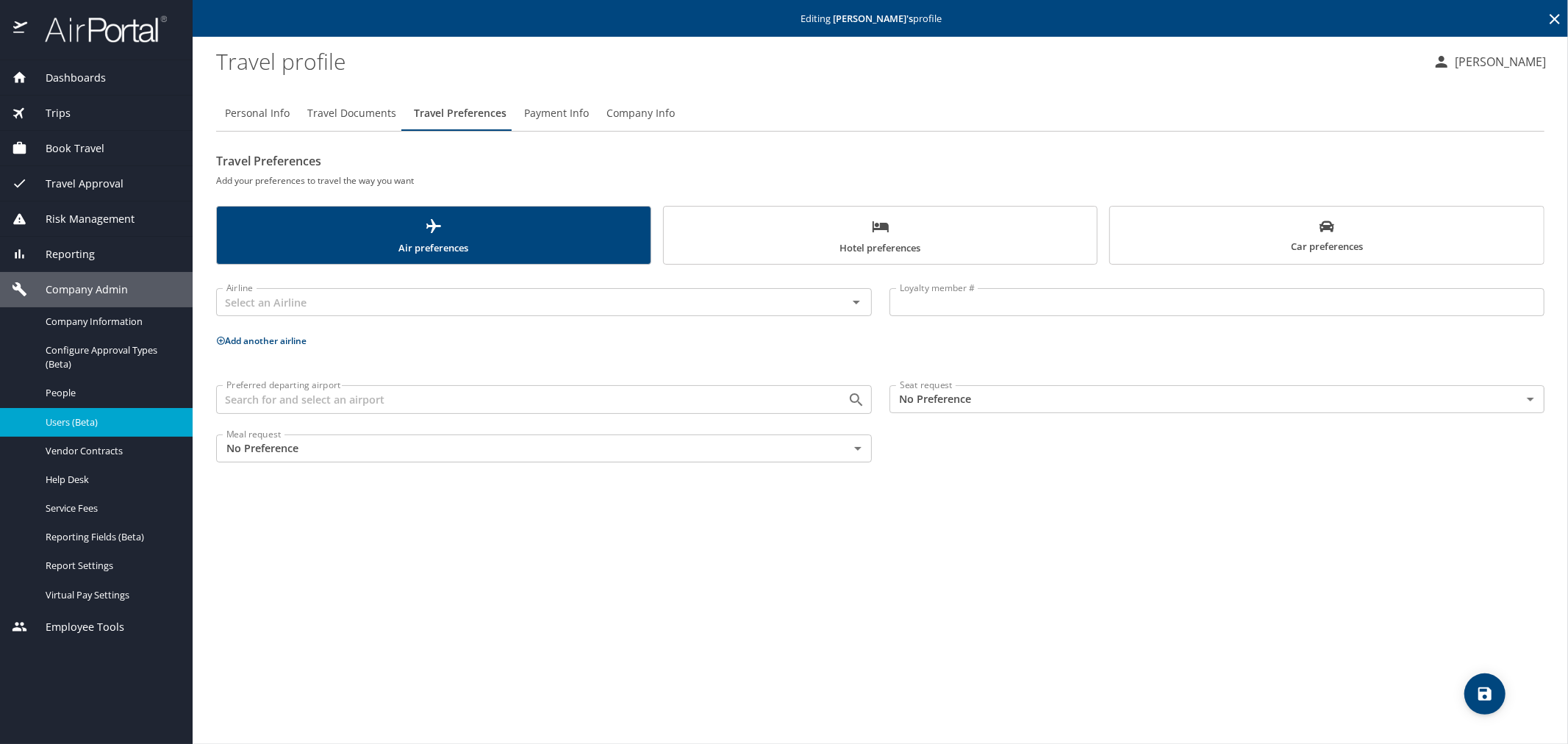
click at [1372, 249] on span "Car preferences" at bounding box center [1326, 237] width 416 height 36
